Goal: Check status: Check status

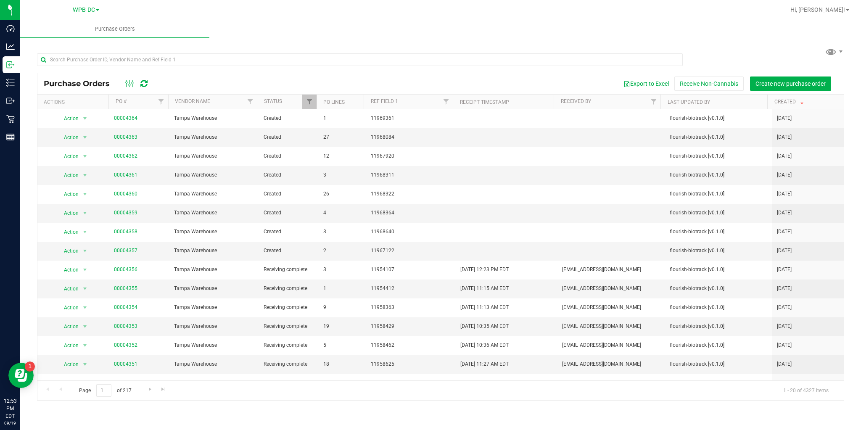
click at [145, 82] on icon at bounding box center [143, 83] width 7 height 8
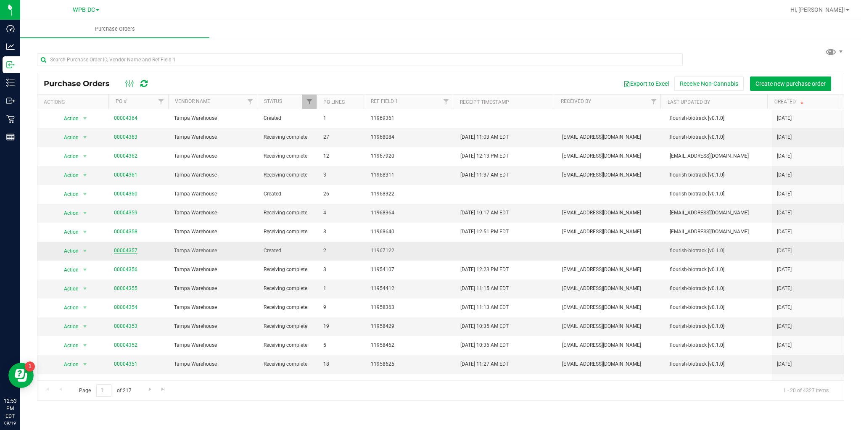
click at [129, 248] on link "00004357" at bounding box center [126, 251] width 24 height 6
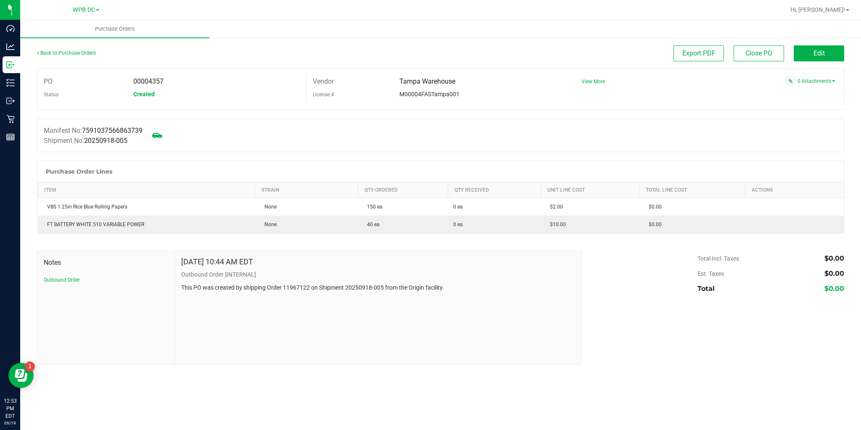
click at [71, 56] on div "Back to Purchase Orders" at bounding box center [138, 52] width 202 height 15
click at [69, 53] on link "Back to Purchase Orders" at bounding box center [66, 53] width 59 height 6
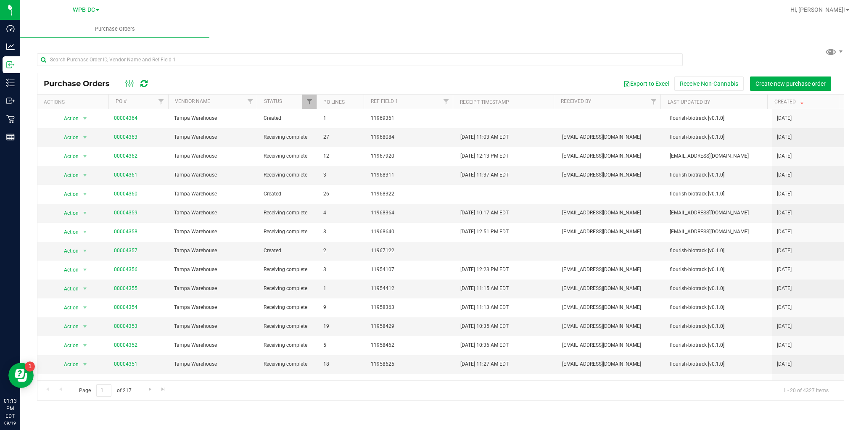
click at [142, 83] on icon at bounding box center [143, 83] width 7 height 8
click at [147, 86] on icon at bounding box center [143, 83] width 7 height 8
click at [145, 82] on icon at bounding box center [143, 83] width 7 height 8
click at [140, 80] on icon at bounding box center [143, 83] width 7 height 8
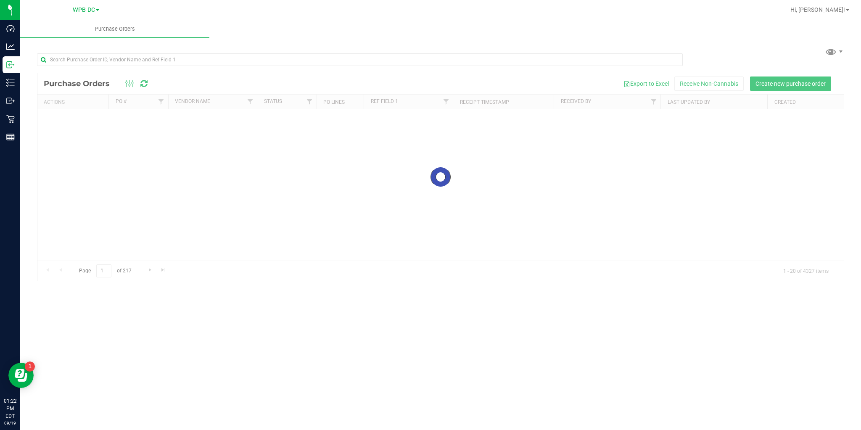
click at [142, 82] on div at bounding box center [440, 177] width 806 height 208
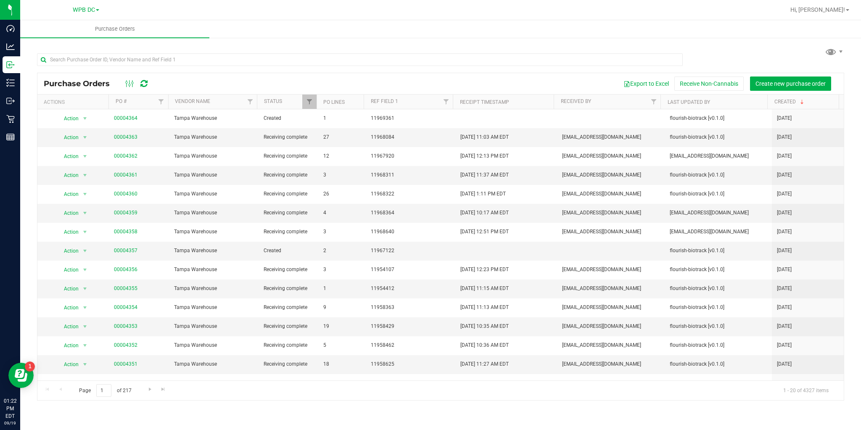
click at [145, 79] on link at bounding box center [143, 84] width 7 height 10
click at [145, 85] on icon at bounding box center [143, 83] width 7 height 8
click at [144, 80] on icon at bounding box center [143, 83] width 7 height 8
click at [143, 85] on icon at bounding box center [143, 83] width 7 height 8
click at [149, 82] on div at bounding box center [136, 84] width 28 height 10
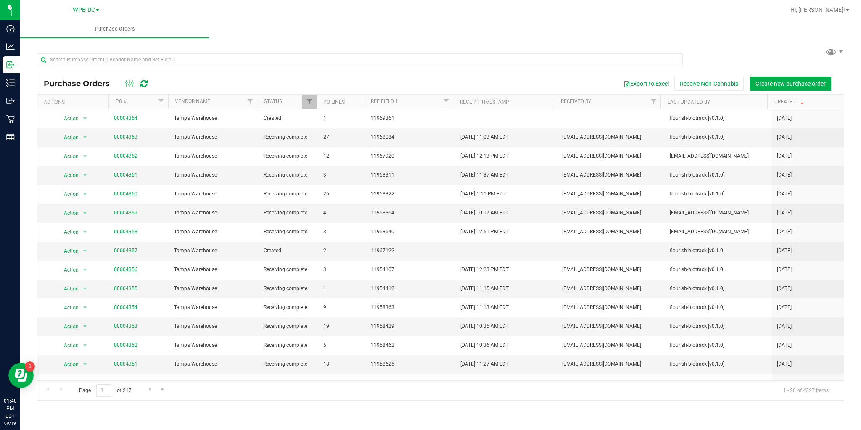
click at [143, 82] on icon at bounding box center [143, 83] width 7 height 8
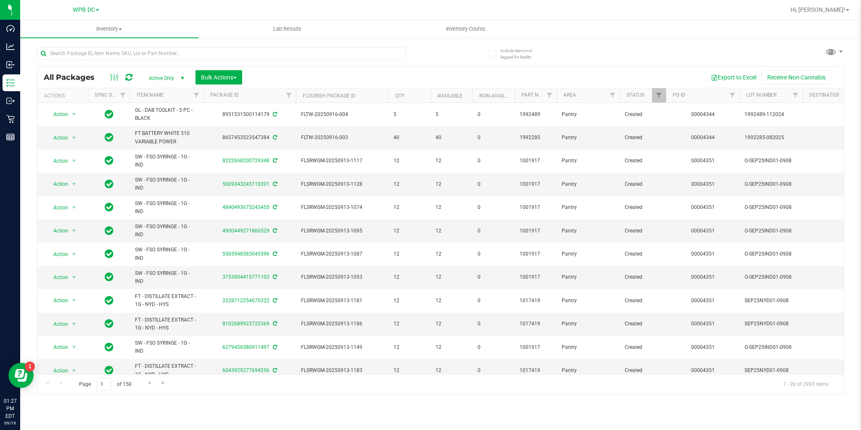
click at [126, 74] on icon at bounding box center [128, 77] width 7 height 8
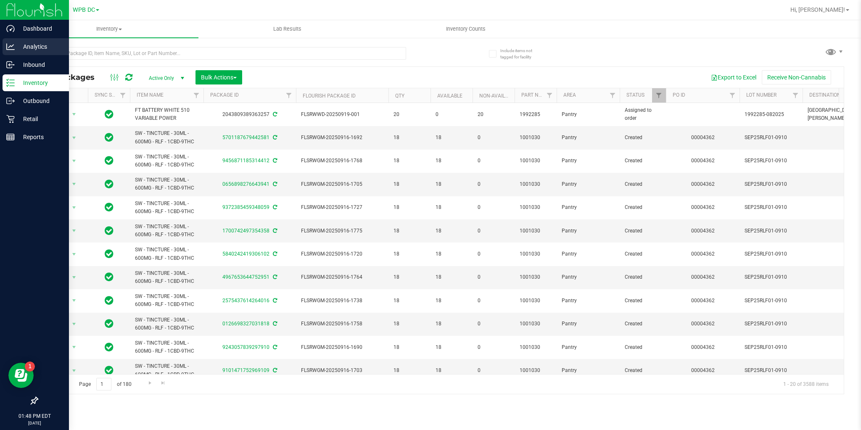
click at [17, 44] on p "Analytics" at bounding box center [40, 47] width 50 height 10
